Goal: Check status: Check status

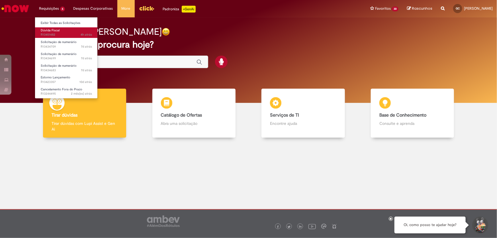
click at [56, 32] on span "Dúvida Fiscal" at bounding box center [50, 30] width 19 height 4
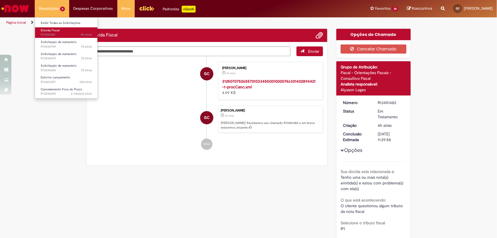
click at [56, 32] on span "Dúvida Fiscal" at bounding box center [50, 30] width 19 height 4
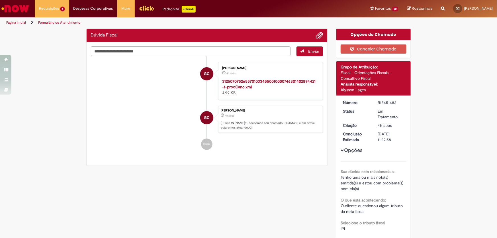
click at [384, 101] on div "R13451482" at bounding box center [391, 103] width 26 height 6
copy div "R13451482"
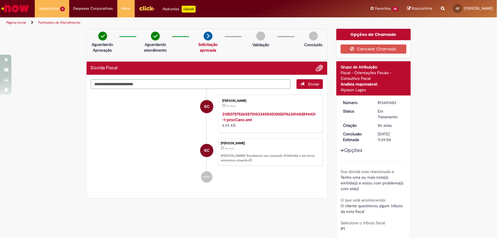
copy div "R13451482"
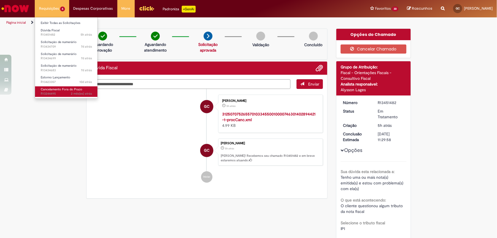
click at [58, 90] on span "Cancelamento Fora do Prazo" at bounding box center [62, 89] width 42 height 4
click at [57, 90] on span "Cancelamento Fora do Prazo" at bounding box center [62, 89] width 42 height 4
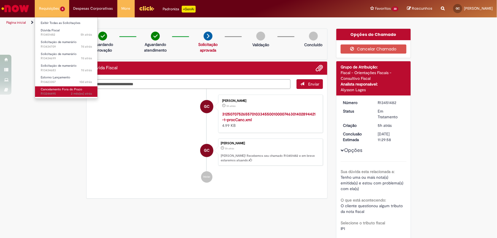
click at [57, 90] on span "Cancelamento Fora do Prazo" at bounding box center [62, 89] width 42 height 4
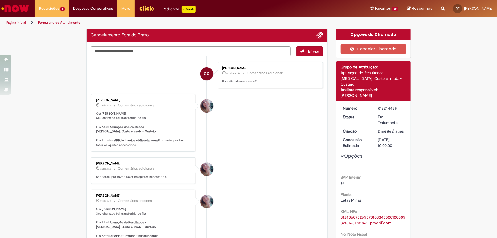
click at [382, 105] on div "R13244495" at bounding box center [391, 108] width 26 height 6
copy div "R13244495"
